Goal: Information Seeking & Learning: Learn about a topic

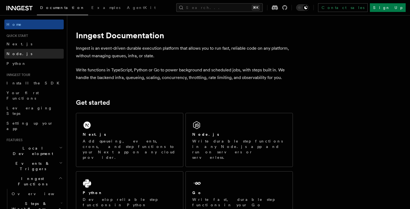
click at [24, 54] on link "Node.js" at bounding box center [33, 54] width 59 height 10
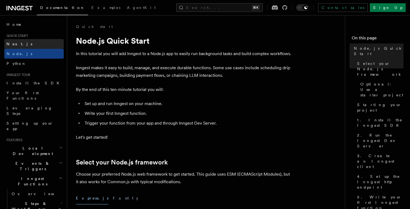
click at [20, 43] on link "Next.js" at bounding box center [33, 44] width 59 height 10
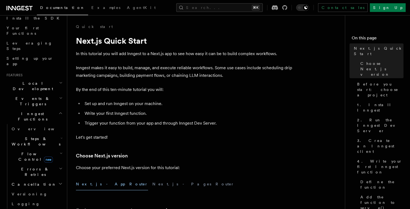
scroll to position [65, 0]
click at [61, 136] on icon "button" at bounding box center [62, 138] width 2 height 4
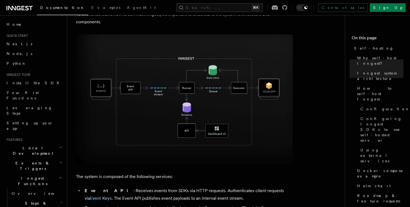
scroll to position [170, 0]
